Goal: Find specific page/section: Find specific page/section

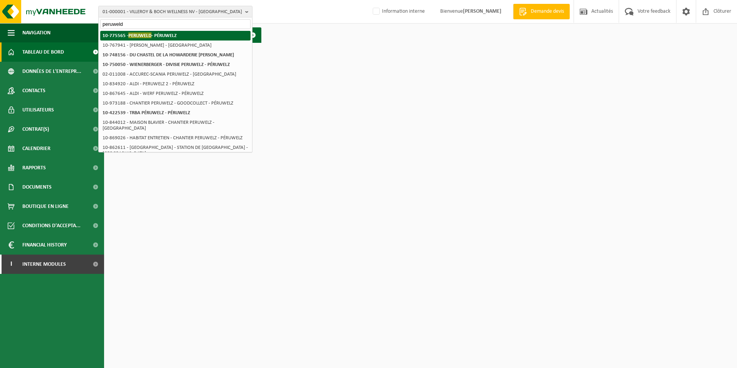
type input "peruweld"
click at [174, 38] on strong "10-775565 - PERUWELD - PÉRUWELZ" at bounding box center [140, 35] width 74 height 6
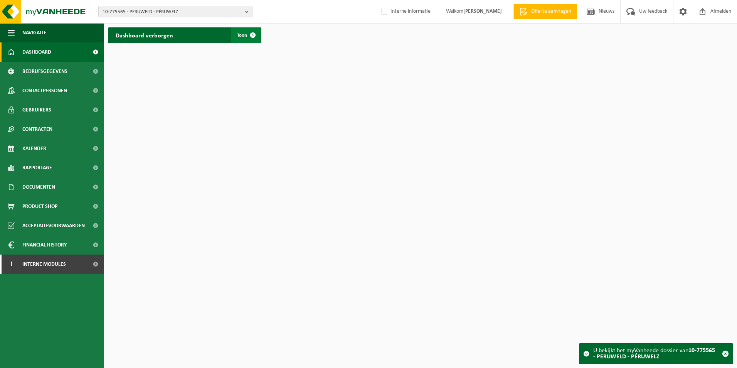
click at [237, 30] on link "Toon" at bounding box center [246, 34] width 30 height 15
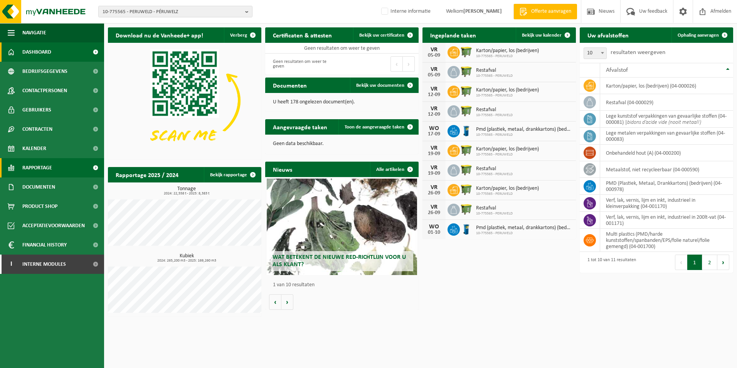
click at [51, 171] on span "Rapportage" at bounding box center [37, 167] width 30 height 19
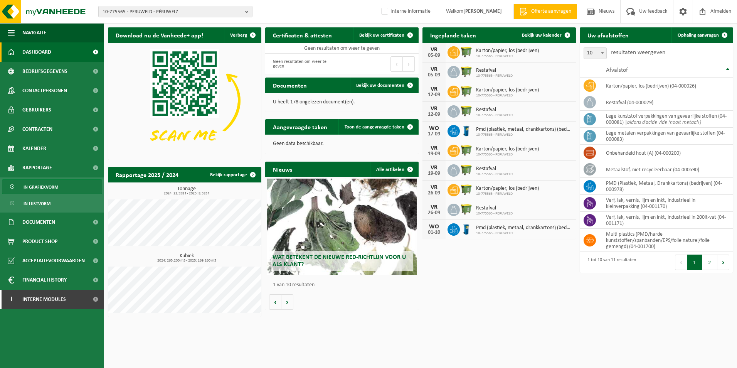
click at [51, 184] on span "In grafiekvorm" at bounding box center [41, 187] width 35 height 15
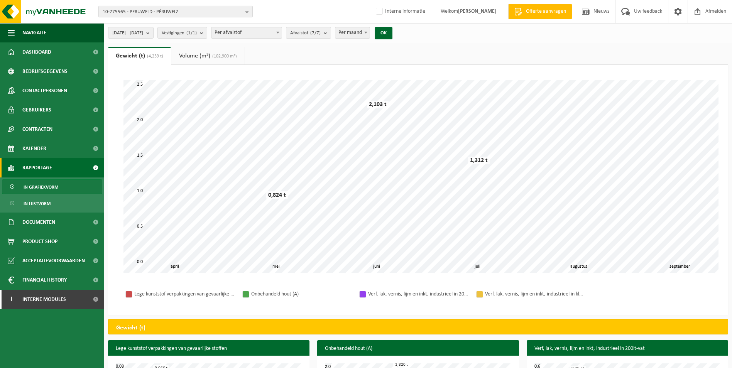
click at [130, 12] on span "10-775565 - PERUWELD - PÉRUWELZ" at bounding box center [173, 12] width 140 height 12
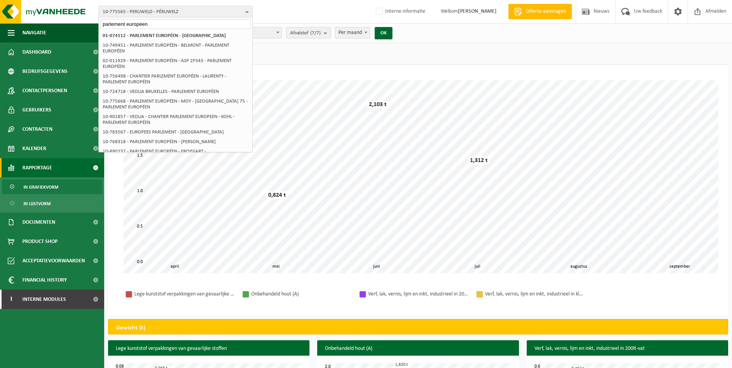
drag, startPoint x: 161, startPoint y: 24, endPoint x: 98, endPoint y: 23, distance: 63.6
click at [98, 23] on div "10-775565 - [GEOGRAPHIC_DATA] - PÉRUWELZ parlement européen 10-775565 - [GEOGRA…" at bounding box center [366, 12] width 732 height 24
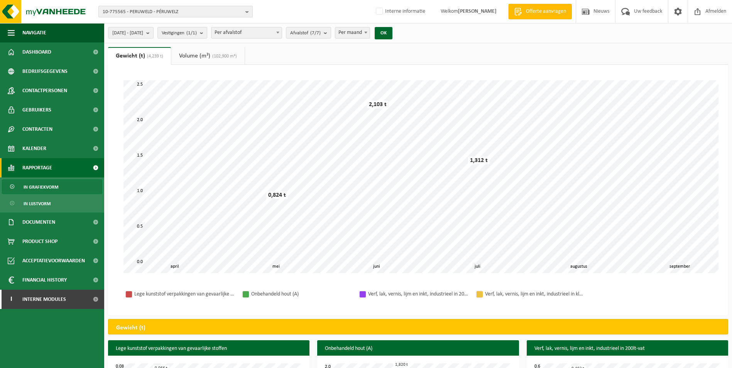
click at [123, 9] on span "10-775565 - PERUWELD - PÉRUWELZ" at bounding box center [173, 12] width 140 height 12
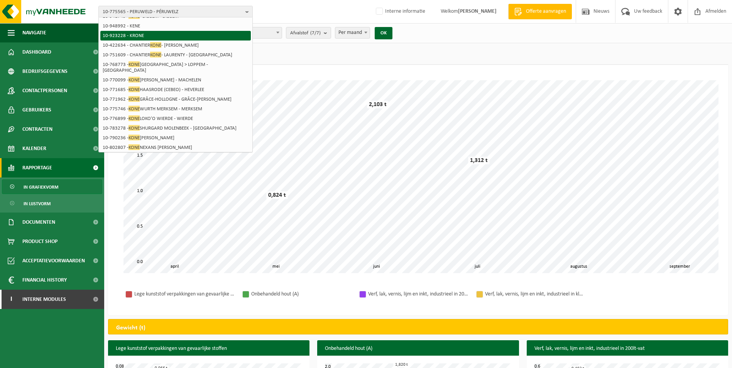
scroll to position [127, 0]
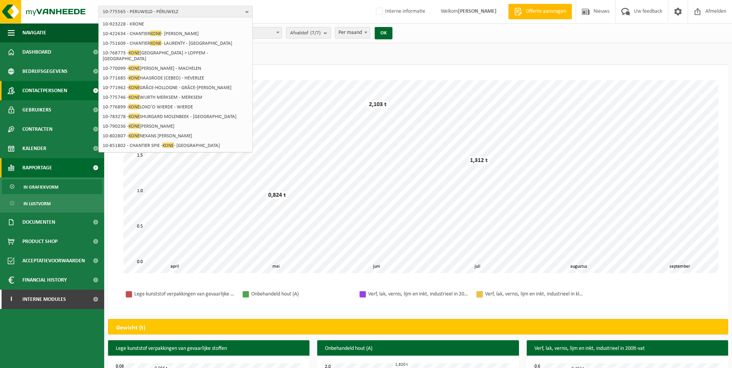
type input "kone"
